Goal: Communication & Community: Answer question/provide support

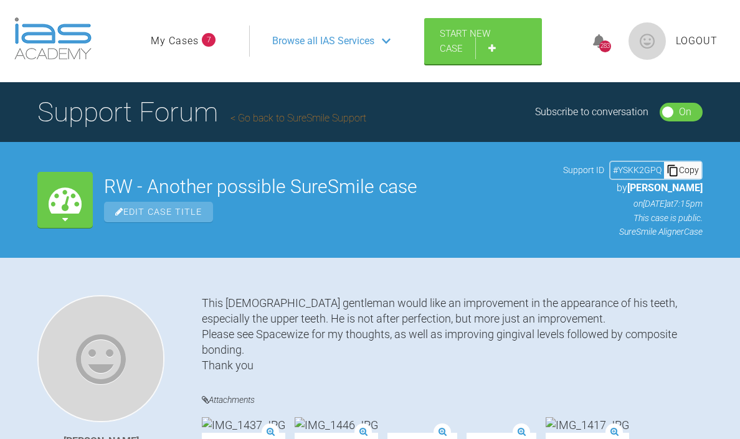
scroll to position [13005, 0]
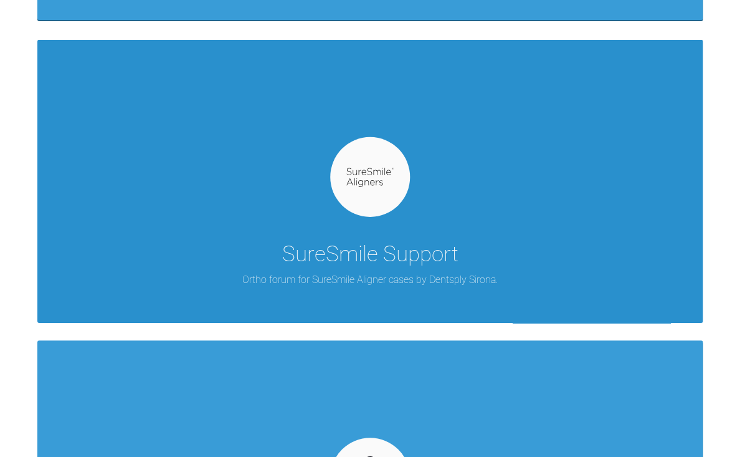
click at [370, 235] on div "SureSmile Support Ortho forum for SureSmile Aligner cases by Dentsply Sirona." at bounding box center [369, 181] width 665 height 282
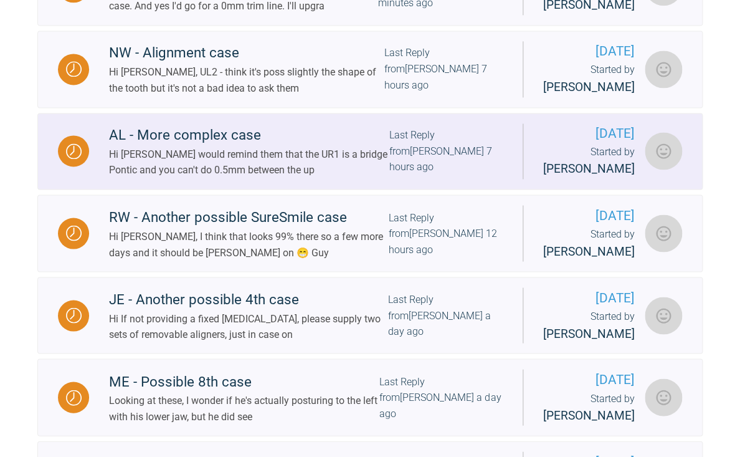
click at [308, 190] on link "AL - More complex case Hi Catie - I would remind them that the UR1 is a bridge …" at bounding box center [369, 151] width 665 height 77
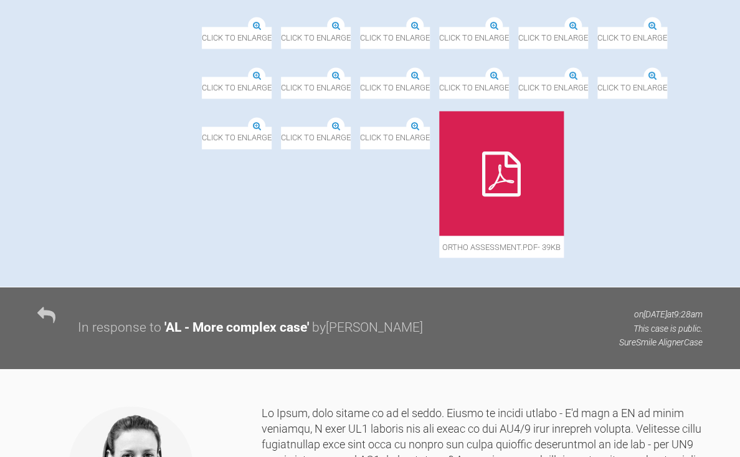
scroll to position [553, 0]
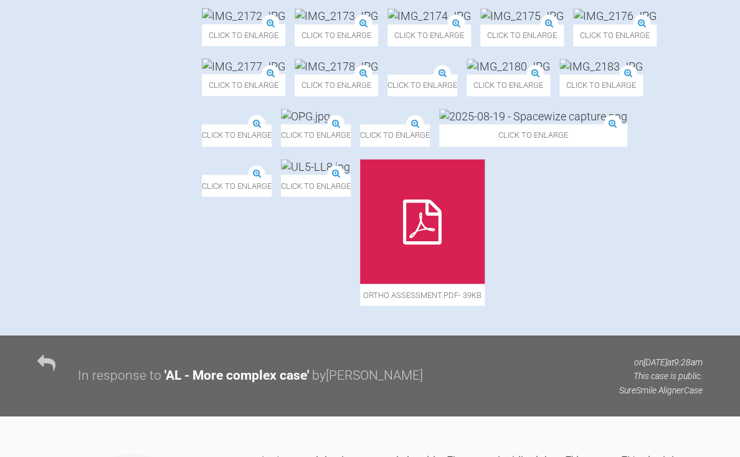
click at [378, 74] on img at bounding box center [336, 67] width 83 height 16
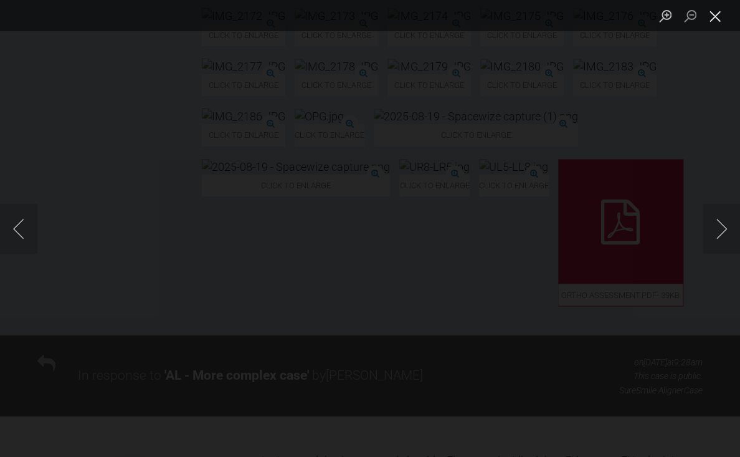
click at [704, 18] on button "Close lightbox" at bounding box center [715, 16] width 25 height 22
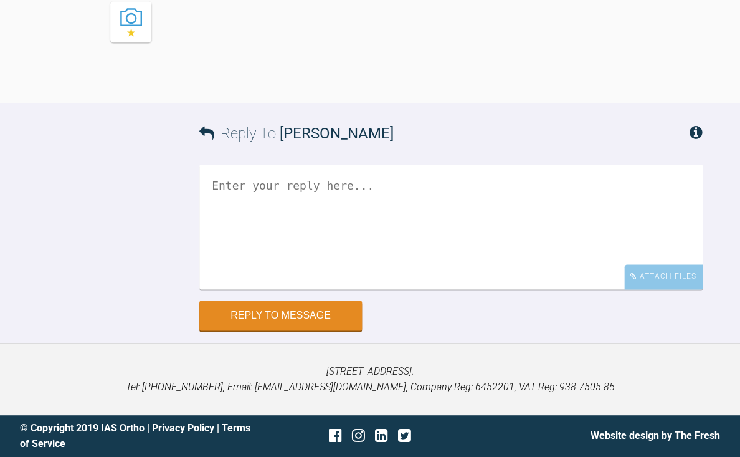
scroll to position [5345, 0]
click at [278, 219] on textarea at bounding box center [450, 226] width 503 height 125
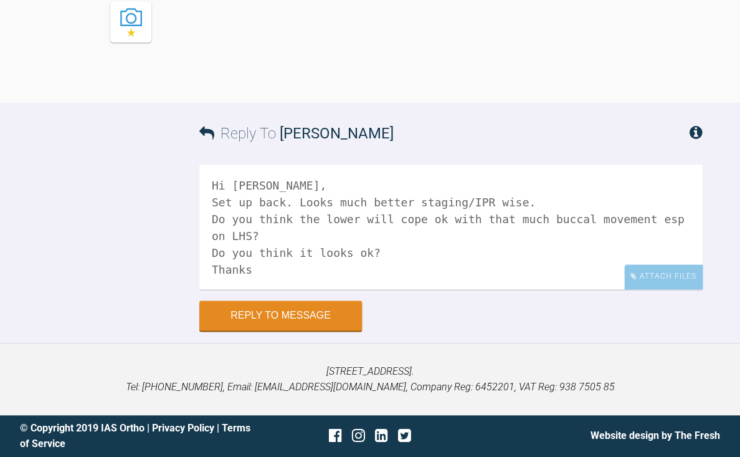
scroll to position [6, 0]
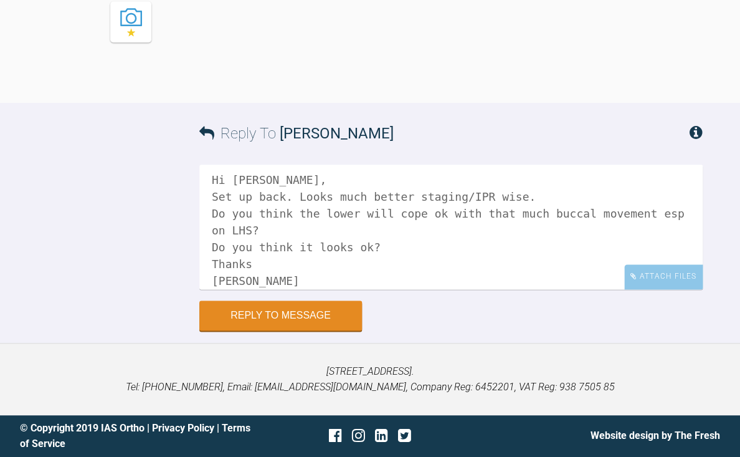
type textarea "Hi Kelly, Set up back. Looks much better staging/IPR wise. Do you think the low…"
click at [275, 317] on button "Reply to Message" at bounding box center [280, 316] width 163 height 30
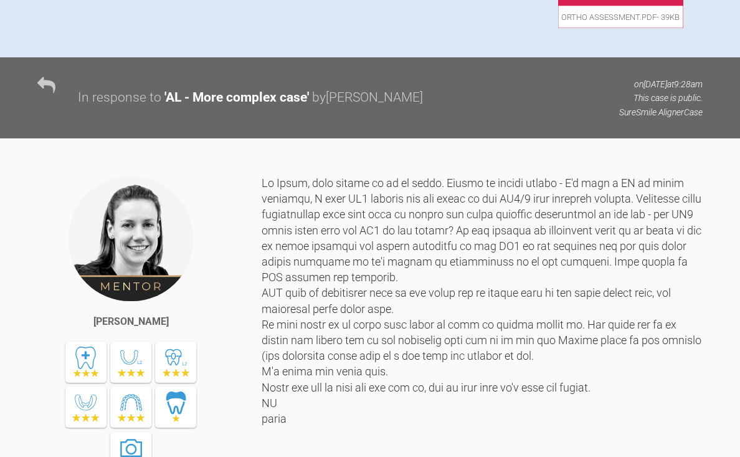
scroll to position [836, 0]
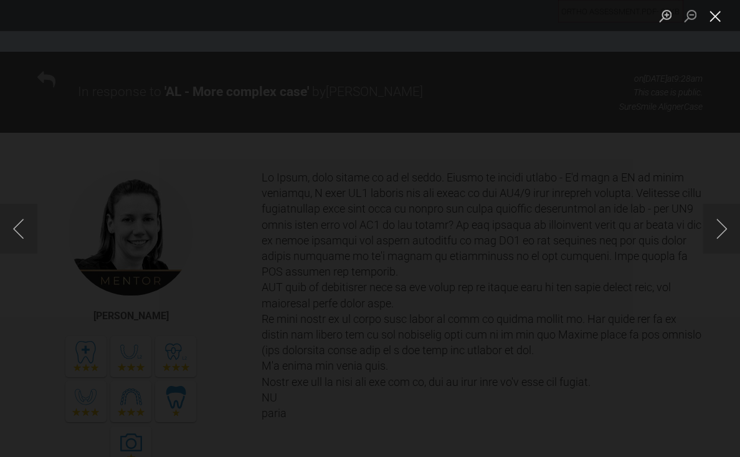
click at [719, 22] on button "Close lightbox" at bounding box center [715, 16] width 25 height 22
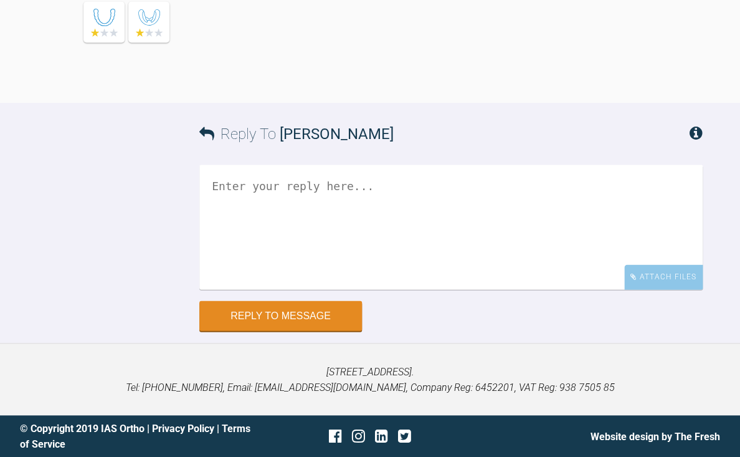
scroll to position [5527, 0]
click at [341, 289] on textarea at bounding box center [450, 226] width 503 height 125
